Goal: Complete application form

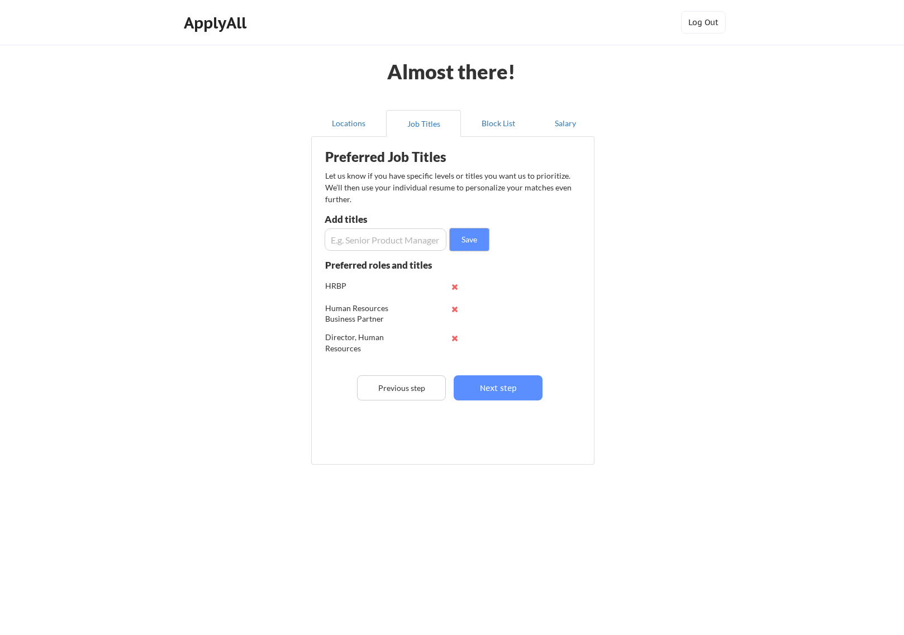
scroll to position [22, 0]
drag, startPoint x: 509, startPoint y: 391, endPoint x: 543, endPoint y: 393, distance: 34.7
click at [509, 391] on button "Next step" at bounding box center [498, 387] width 89 height 25
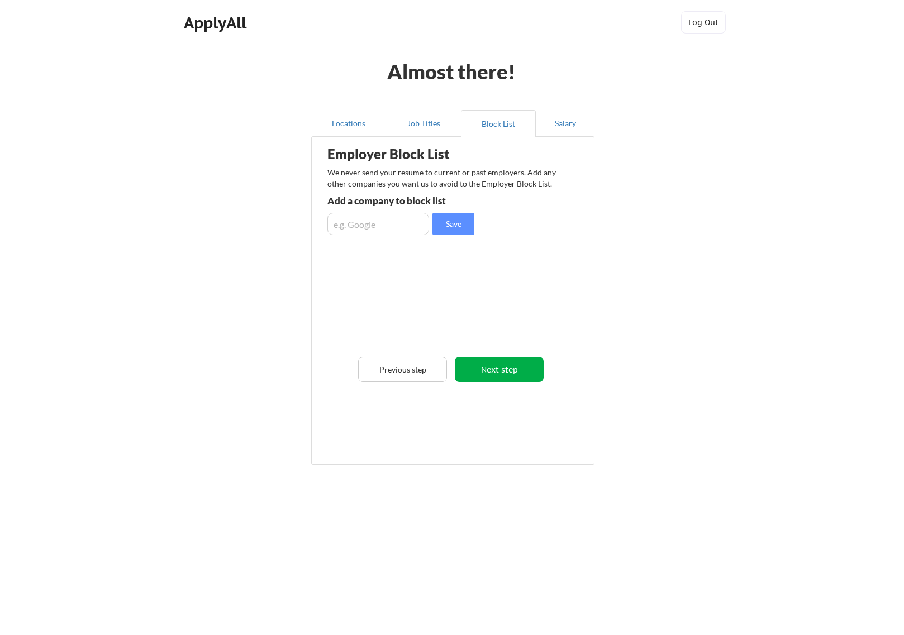
drag, startPoint x: 514, startPoint y: 372, endPoint x: 550, endPoint y: 384, distance: 37.6
click at [514, 373] on button "Next step" at bounding box center [499, 369] width 89 height 25
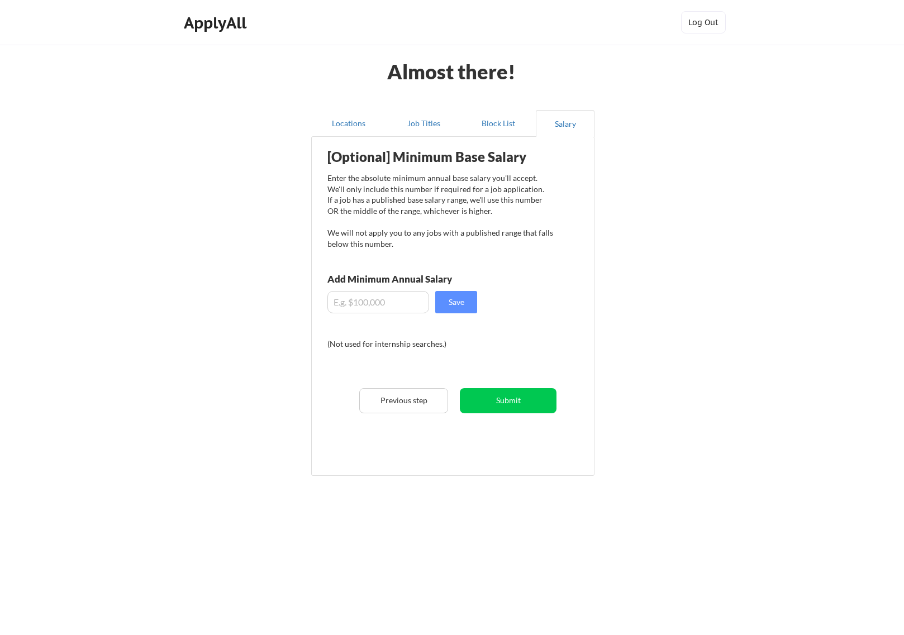
click at [342, 304] on input "input" at bounding box center [378, 302] width 102 height 22
type input "$180,000"
click at [455, 307] on button "Save" at bounding box center [456, 302] width 42 height 22
click at [525, 404] on button "Submit" at bounding box center [508, 400] width 97 height 25
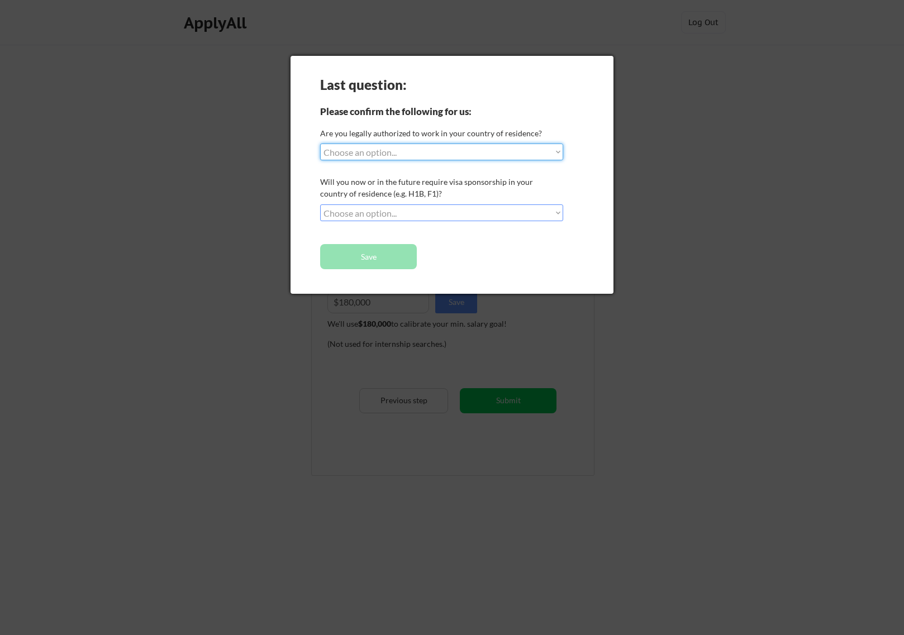
click at [481, 155] on select "Choose an option... Yes, I am a US Citizen Yes, I am a Canadian Citizen Yes, I …" at bounding box center [441, 152] width 243 height 17
select select ""yes__i_am_a_us_citizen""
click at [320, 144] on select "Choose an option... Yes, I am a US Citizen Yes, I am a Canadian Citizen Yes, I …" at bounding box center [441, 152] width 243 height 17
click at [437, 209] on select "Choose an option... No, I will not need sponsorship Yes, I will need sponsorship" at bounding box center [441, 212] width 243 height 17
select select ""no__i_will_not_need_sponsorship""
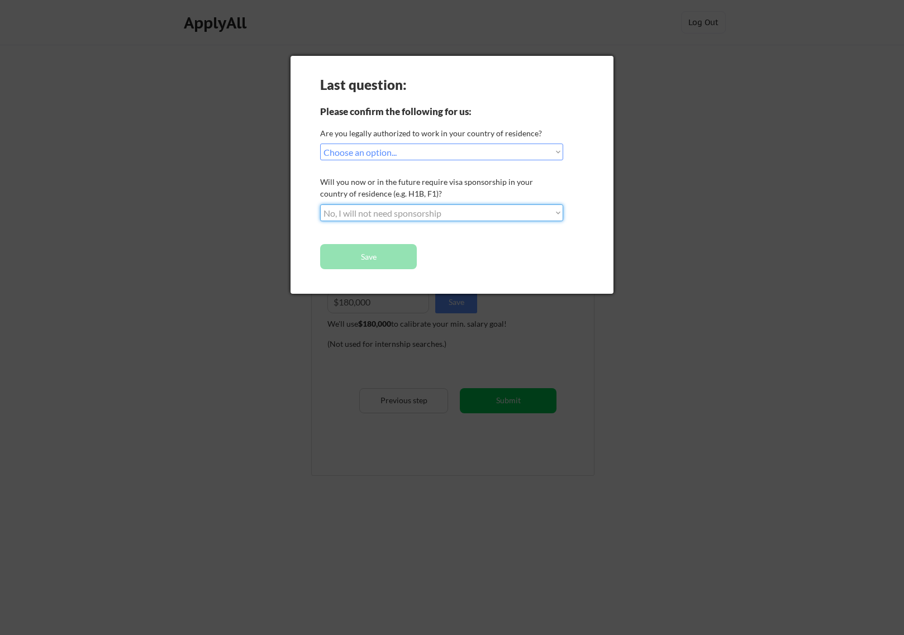
click at [320, 204] on select "Choose an option... No, I will not need sponsorship Yes, I will need sponsorship" at bounding box center [441, 212] width 243 height 17
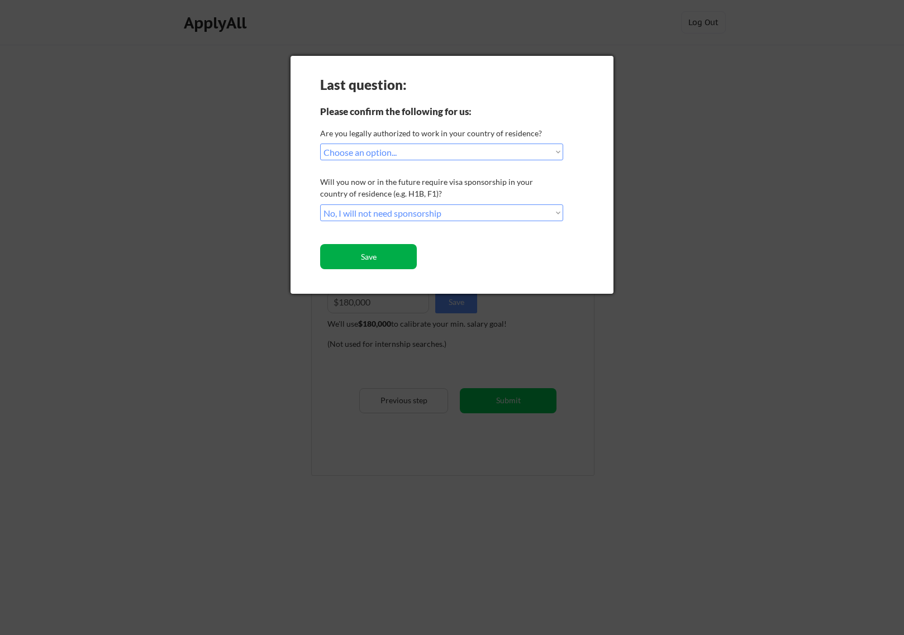
click at [392, 261] on button "Save" at bounding box center [368, 256] width 97 height 25
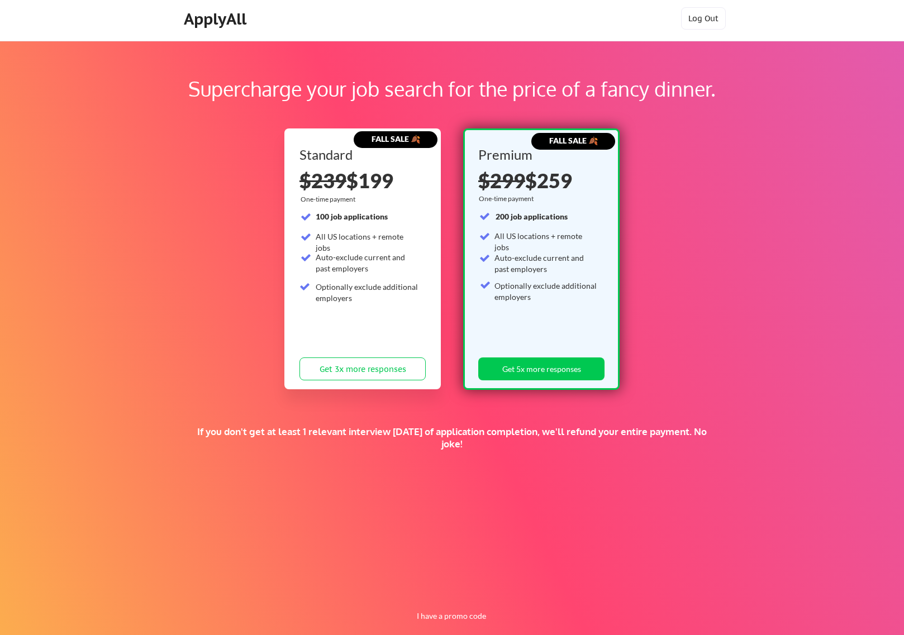
scroll to position [20, 0]
